Goal: Information Seeking & Learning: Learn about a topic

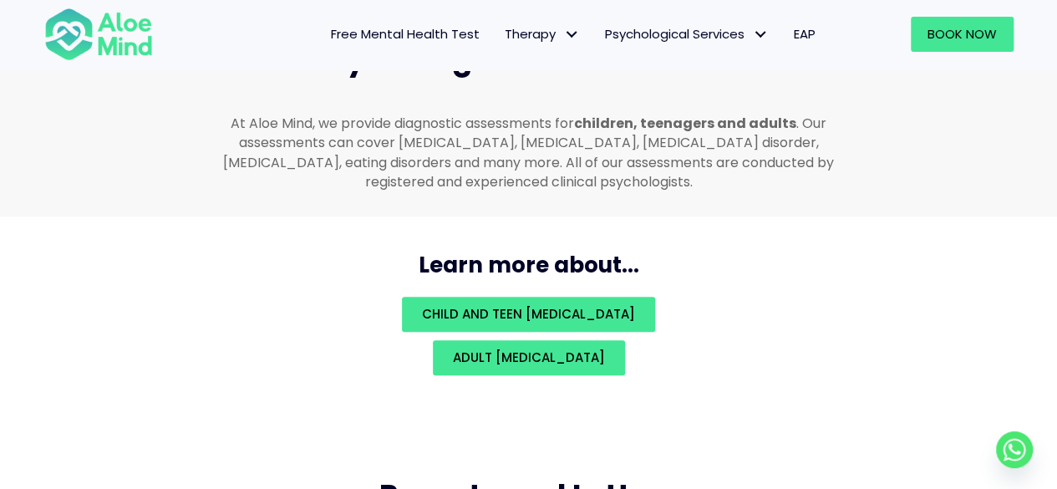
scroll to position [3651, 0]
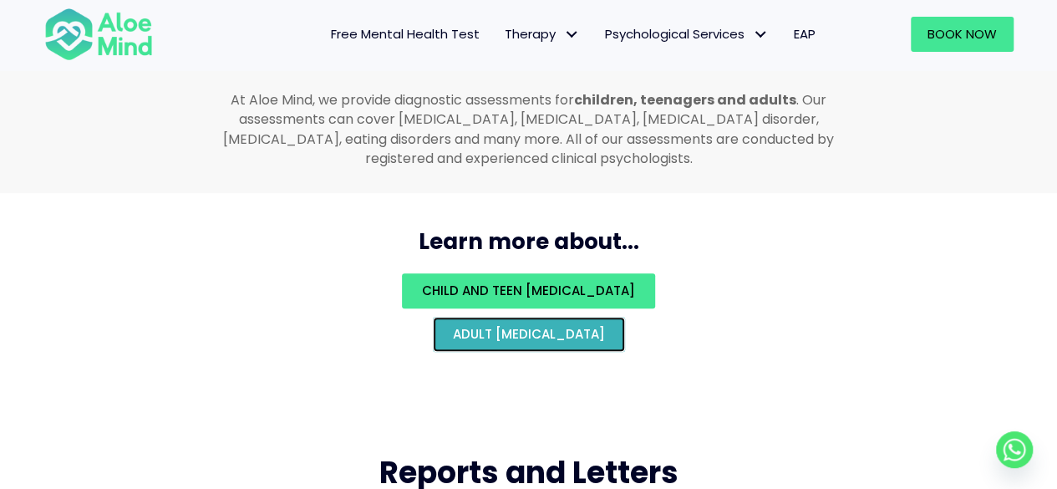
click at [605, 325] on span "Adult [MEDICAL_DATA]" at bounding box center [529, 334] width 152 height 18
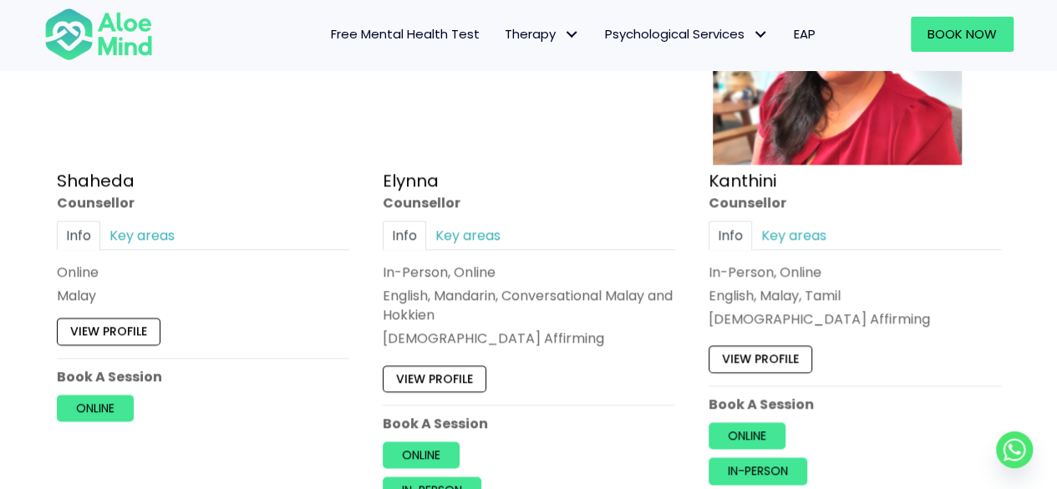
scroll to position [1086, 0]
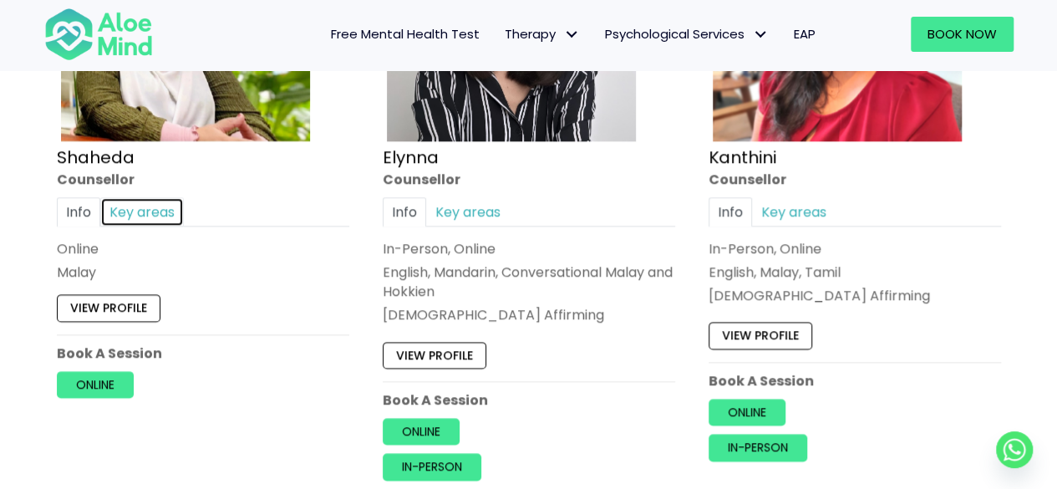
click at [167, 216] on link "Key areas" at bounding box center [142, 211] width 84 height 29
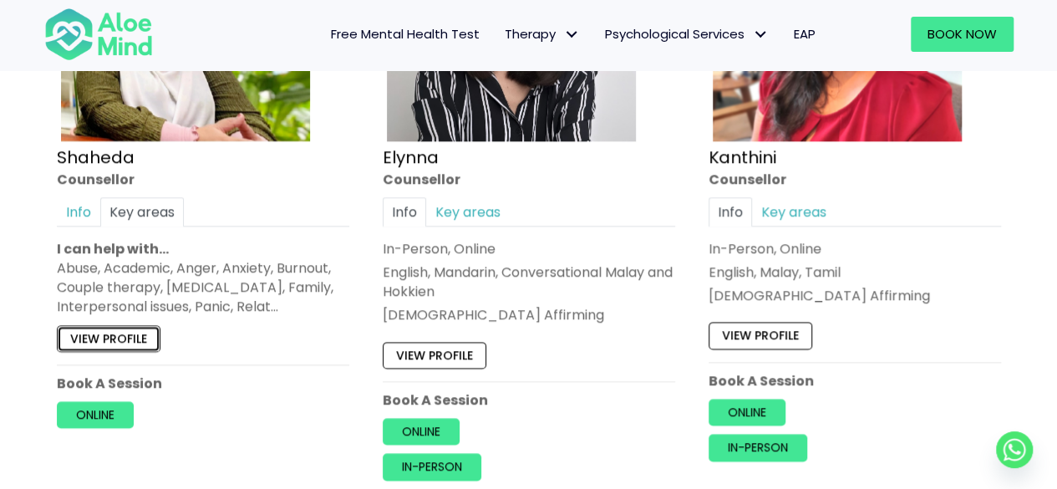
click at [149, 333] on link "View profile" at bounding box center [109, 338] width 104 height 27
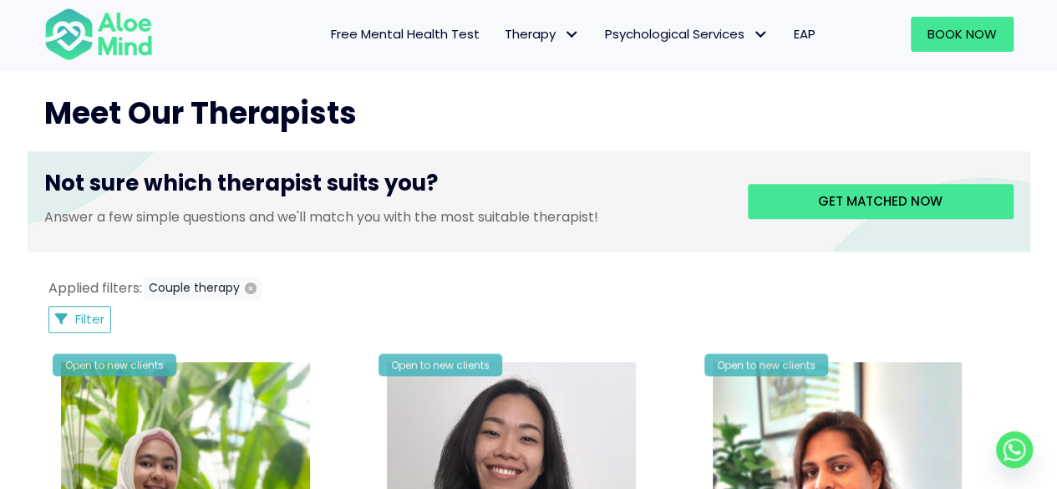
scroll to position [585, 0]
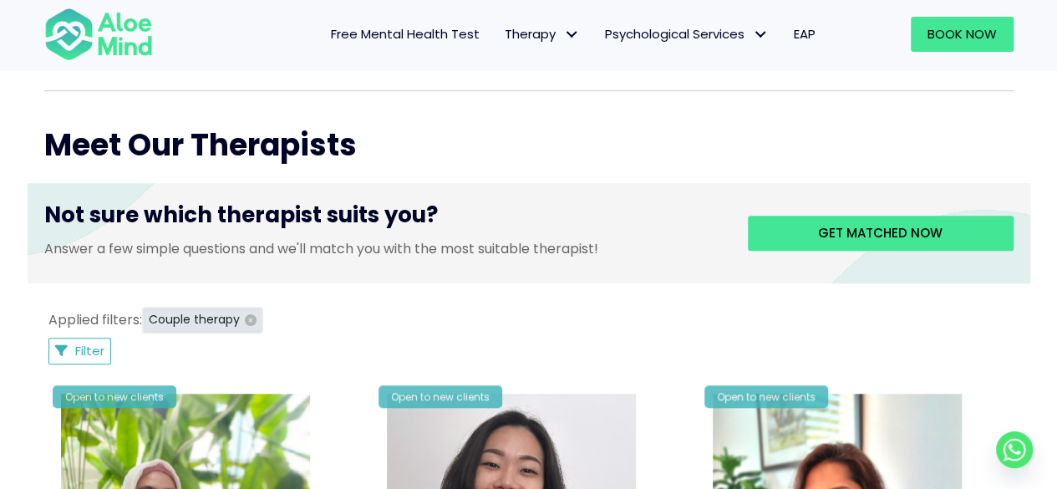
click at [250, 320] on icon "button" at bounding box center [251, 320] width 12 height 12
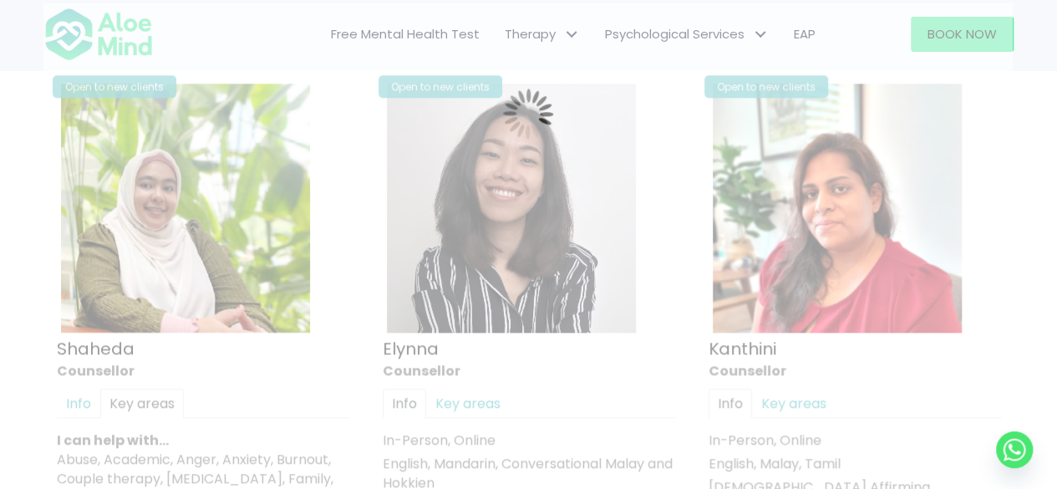
scroll to position [892, 0]
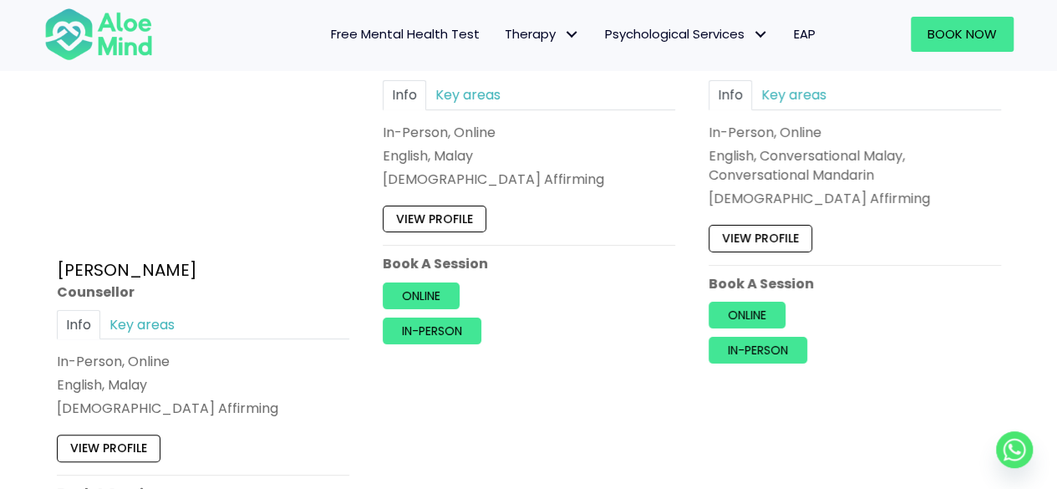
scroll to position [2814, 0]
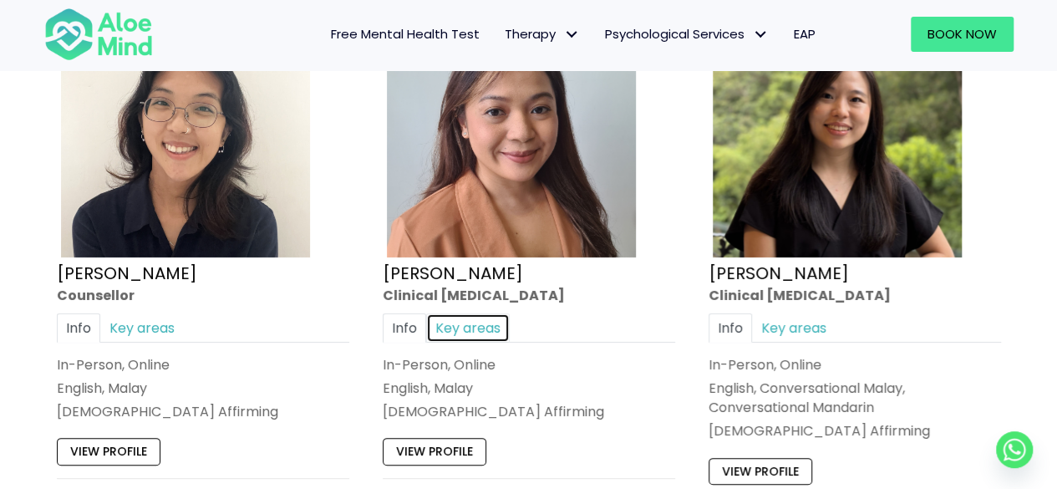
click at [473, 322] on link "Key areas" at bounding box center [468, 326] width 84 height 29
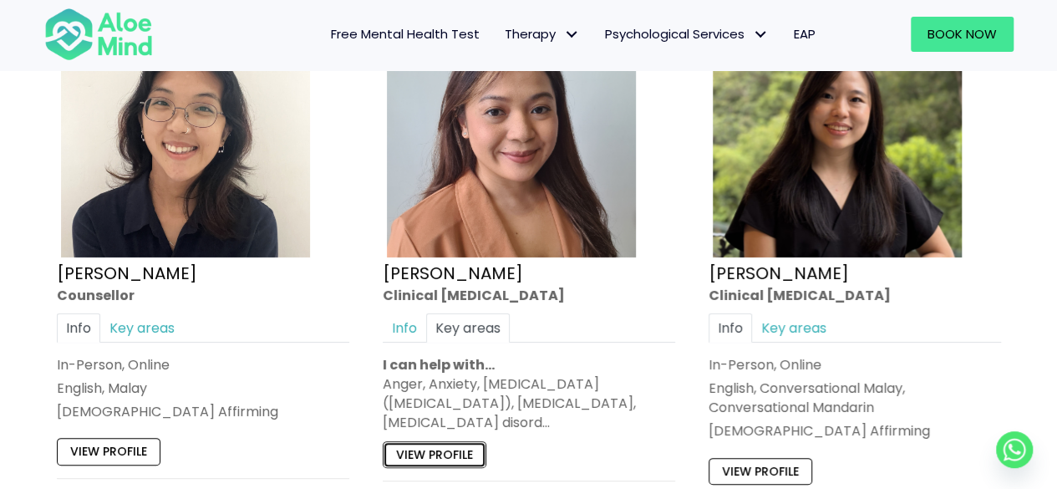
click at [465, 444] on link "View profile" at bounding box center [435, 453] width 104 height 27
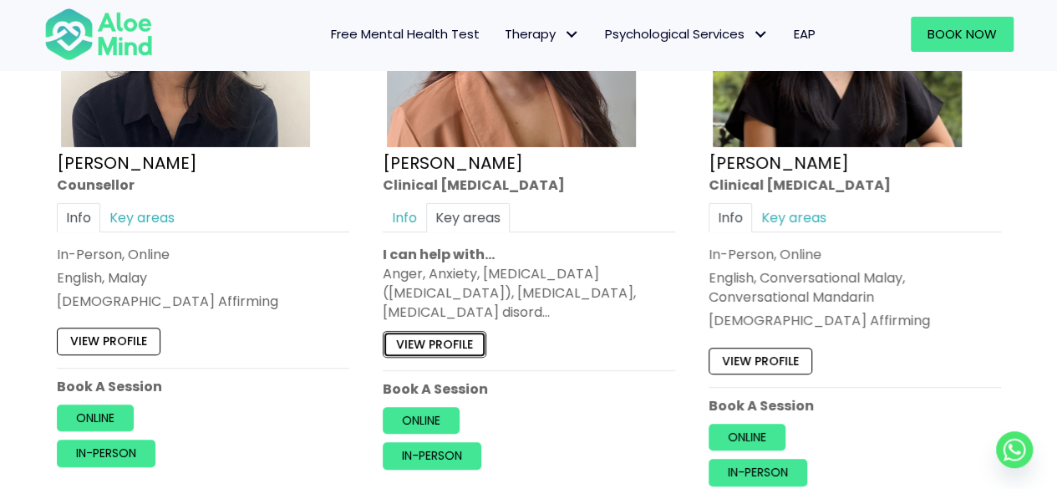
scroll to position [2897, 0]
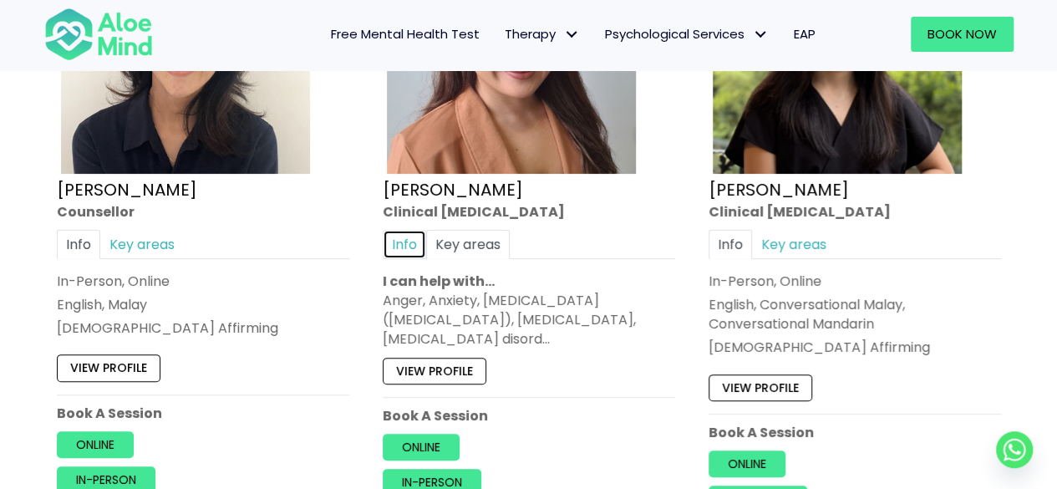
click at [404, 241] on link "Info" at bounding box center [404, 243] width 43 height 29
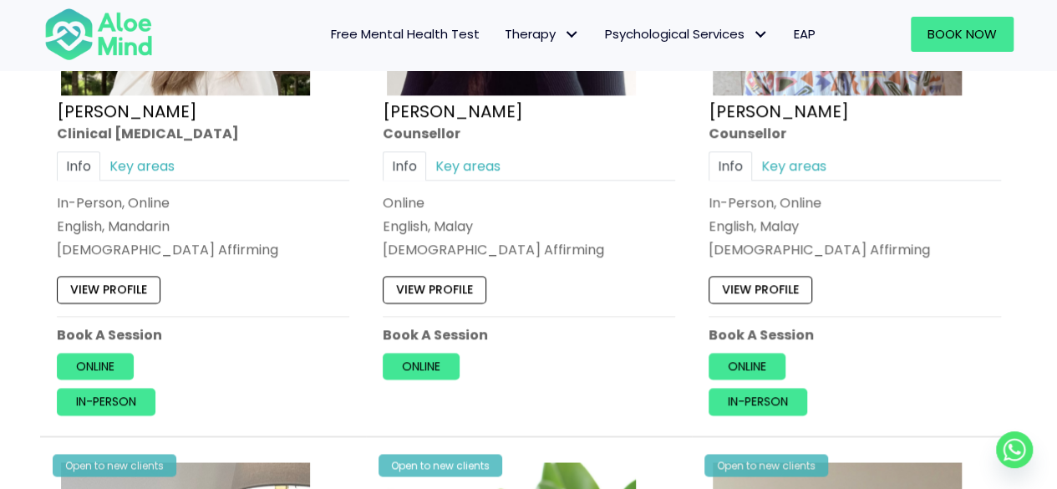
scroll to position [4234, 0]
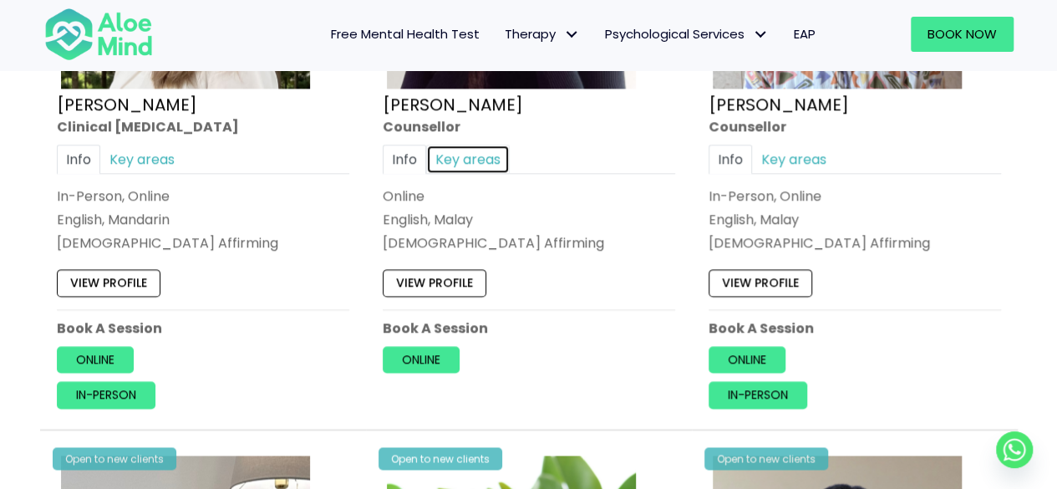
click at [486, 153] on link "Key areas" at bounding box center [468, 159] width 84 height 29
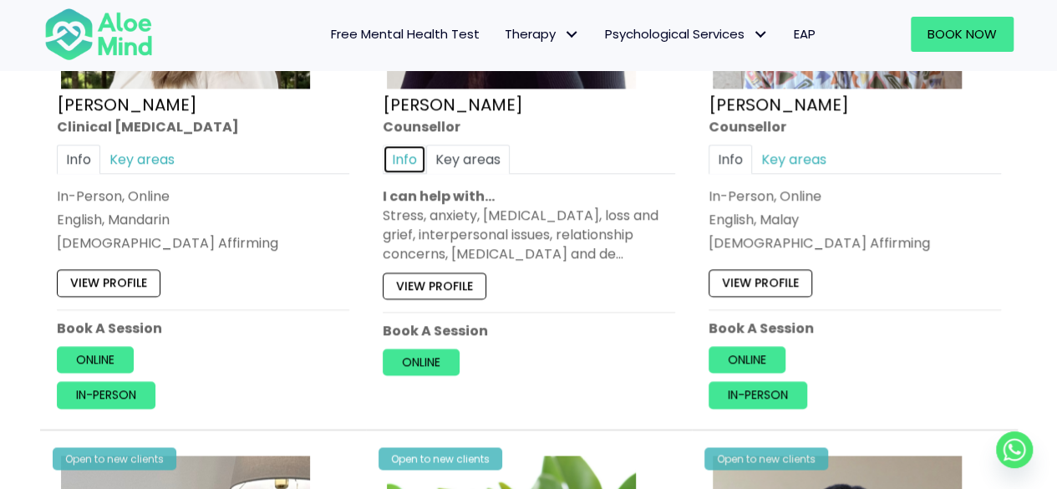
click at [403, 145] on link "Info" at bounding box center [404, 159] width 43 height 29
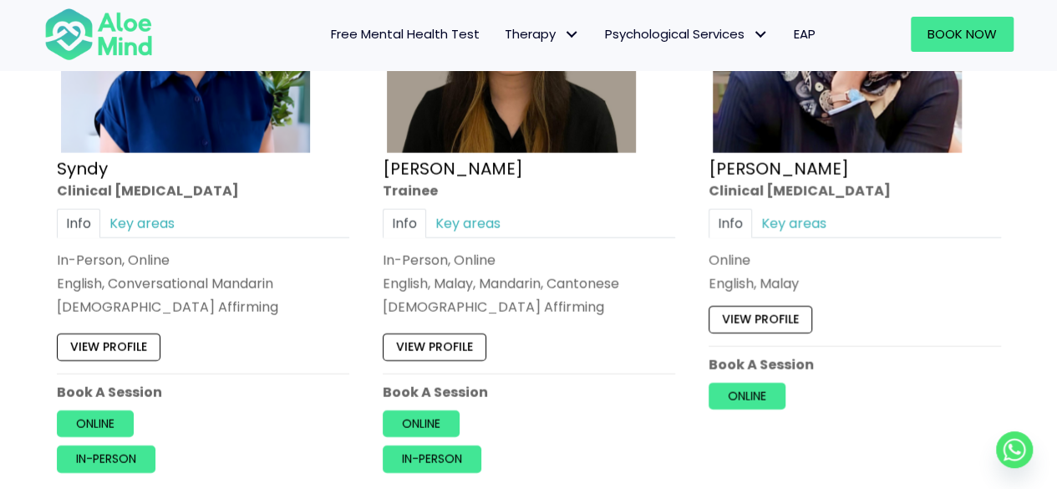
scroll to position [5403, 0]
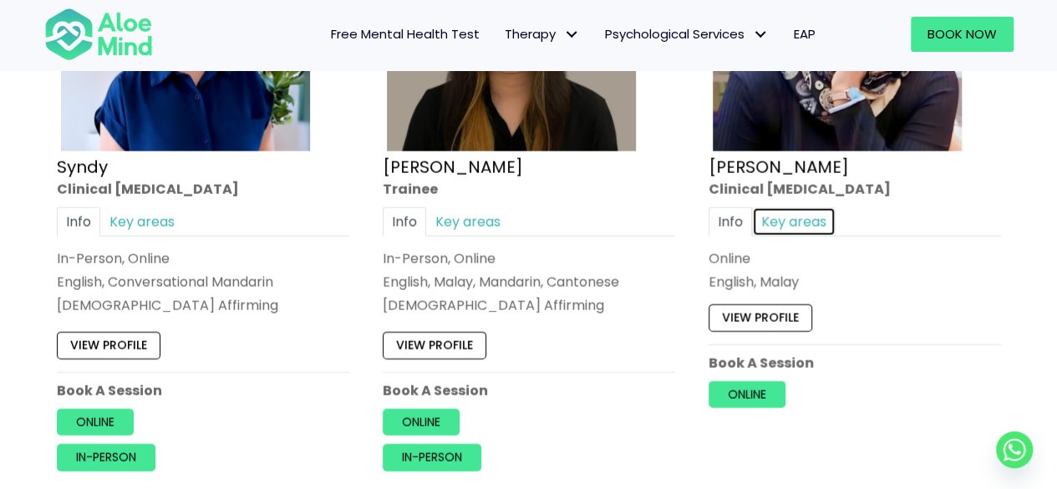
click at [789, 207] on link "Key areas" at bounding box center [794, 221] width 84 height 29
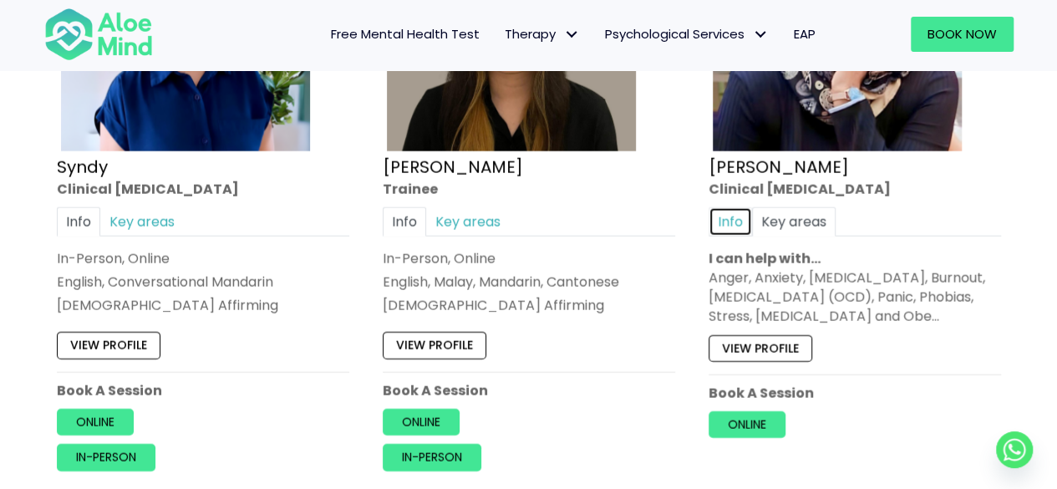
click at [730, 207] on link "Info" at bounding box center [729, 221] width 43 height 29
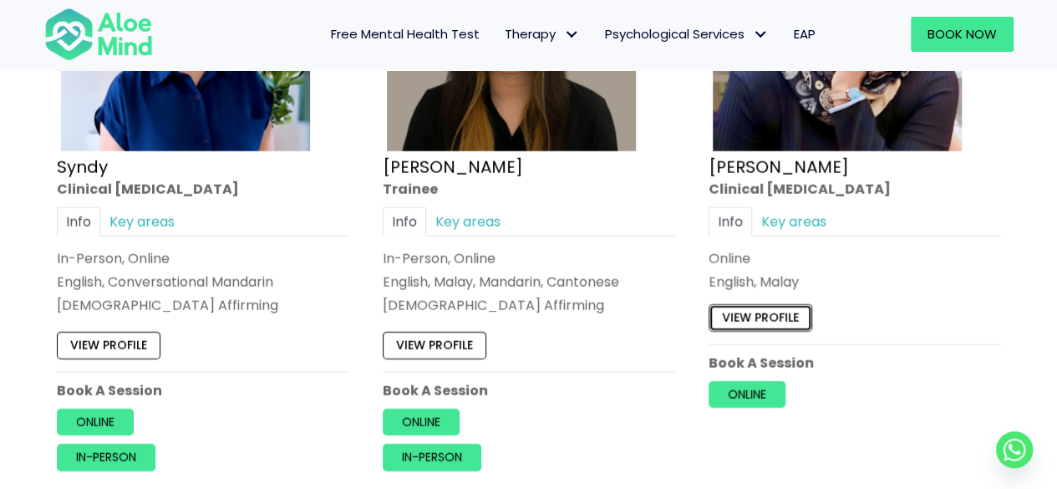
click at [754, 304] on link "View profile" at bounding box center [760, 317] width 104 height 27
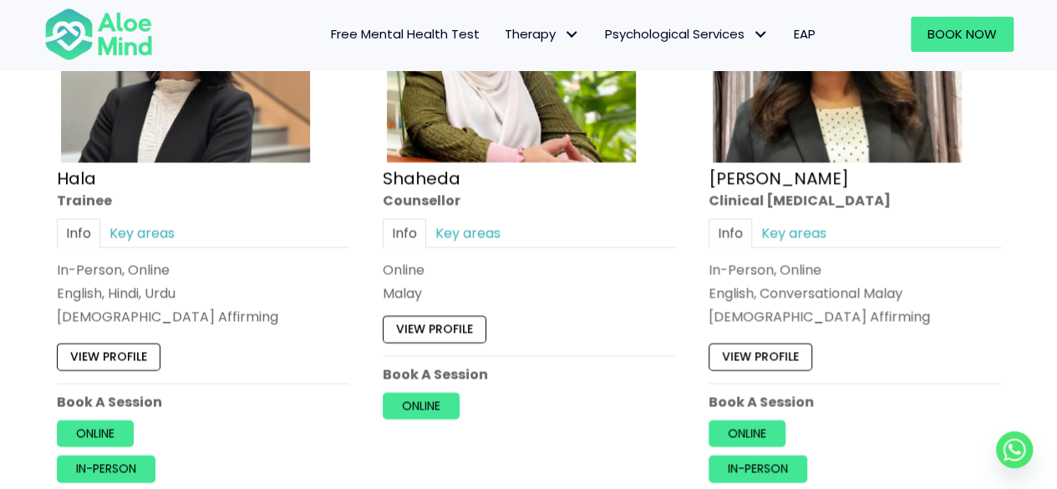
scroll to position [1728, 0]
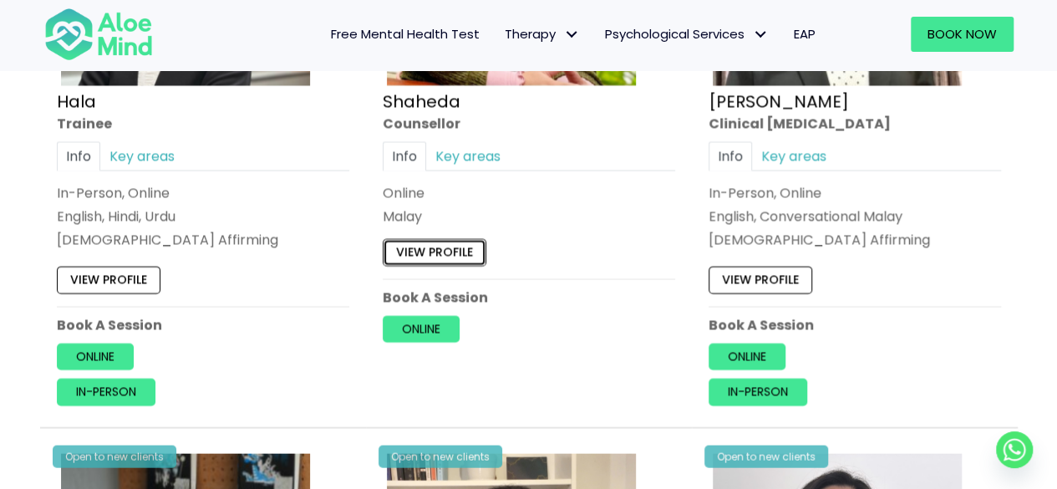
click at [422, 243] on link "View profile" at bounding box center [435, 253] width 104 height 27
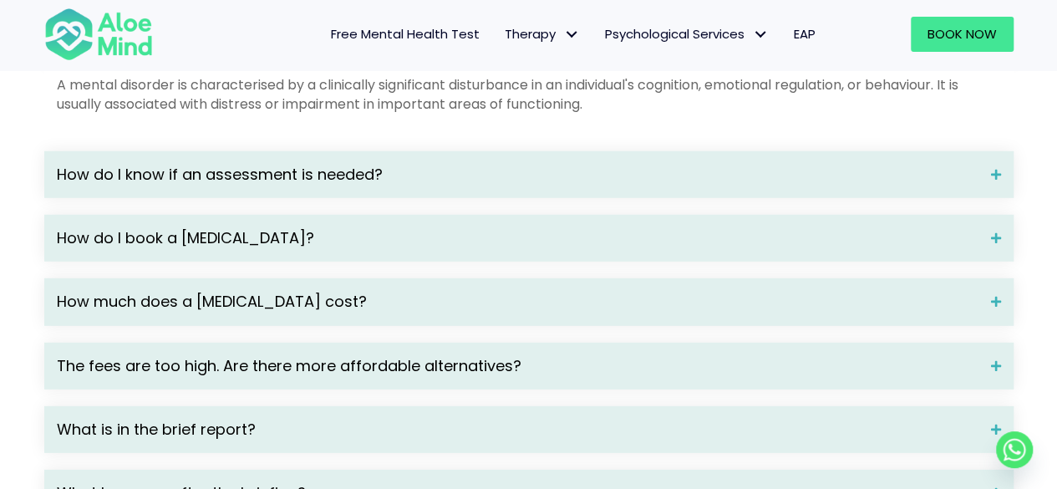
scroll to position [2339, 0]
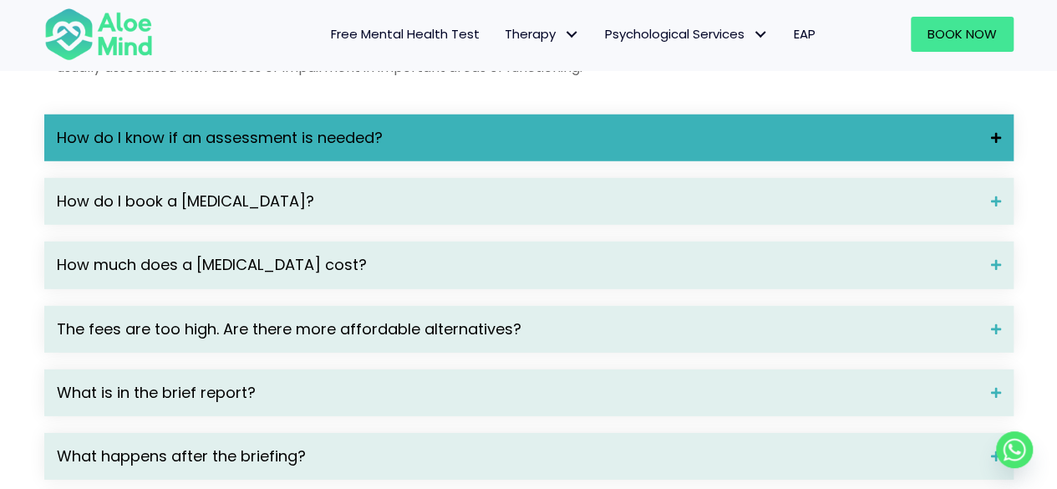
click at [222, 149] on span "How do I know if an assessment is needed?" at bounding box center [517, 138] width 921 height 22
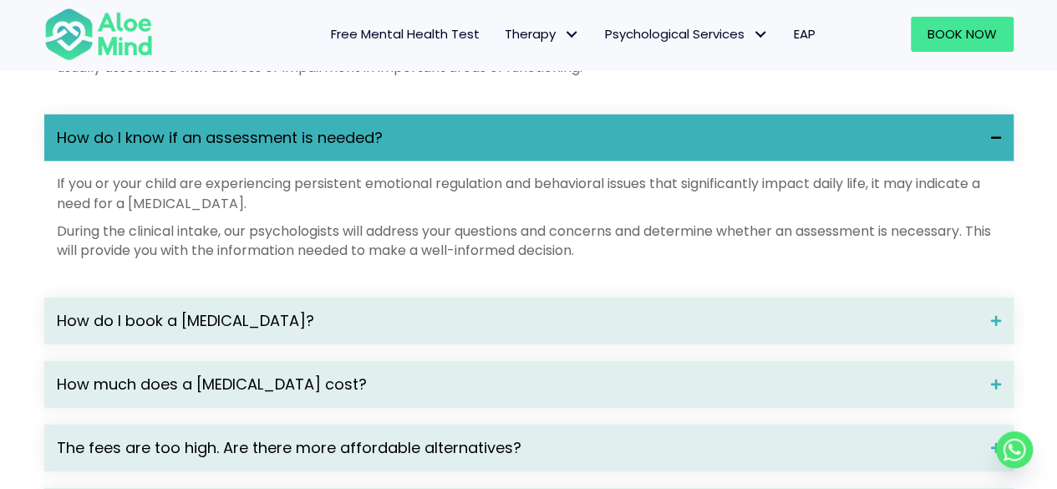
click at [348, 149] on span "How do I know if an assessment is needed?" at bounding box center [517, 138] width 921 height 22
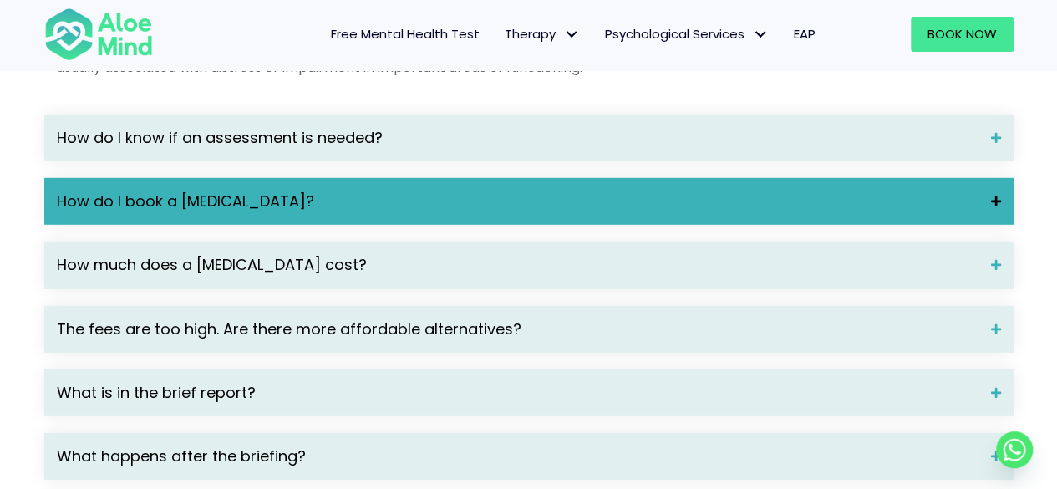
click at [378, 225] on div "How do I book a [MEDICAL_DATA]?" at bounding box center [528, 201] width 969 height 47
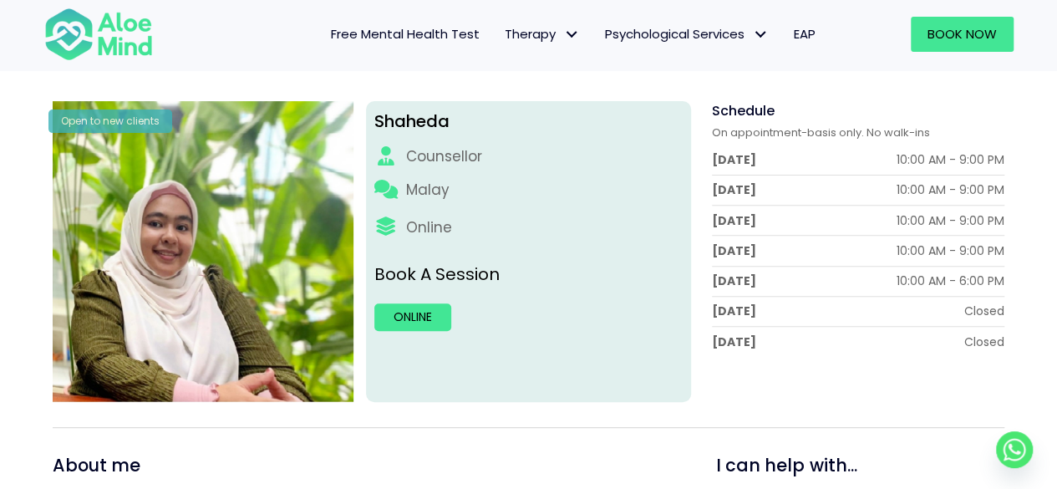
scroll to position [167, 0]
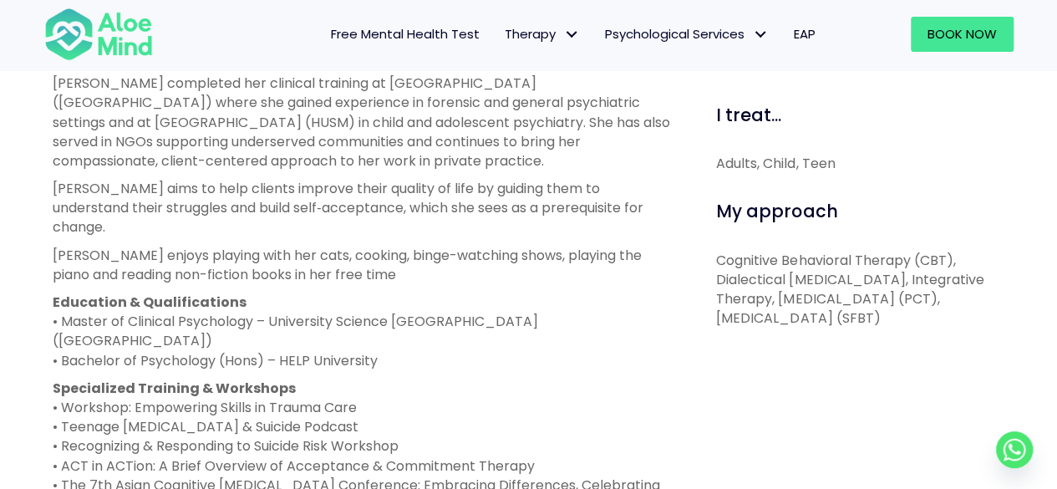
scroll to position [835, 0]
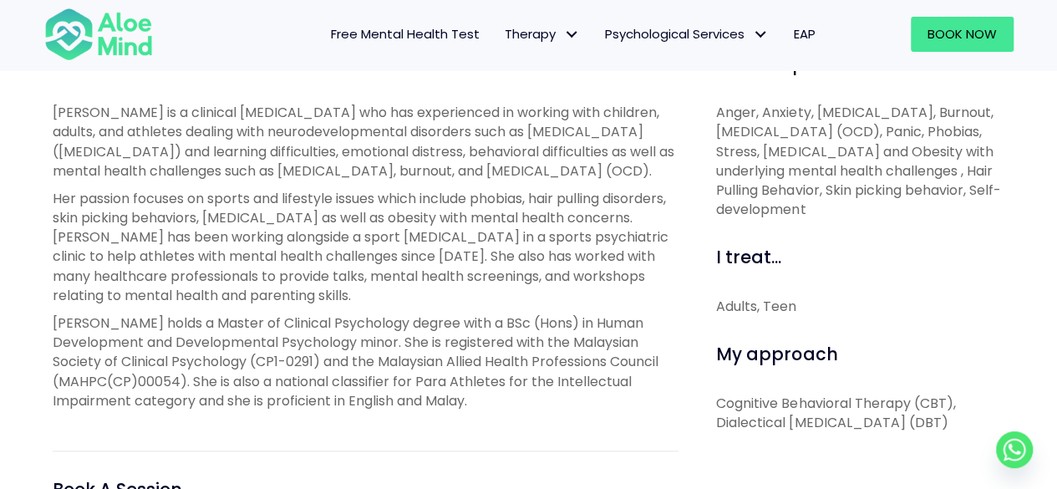
scroll to position [585, 0]
